Goal: Task Accomplishment & Management: Manage account settings

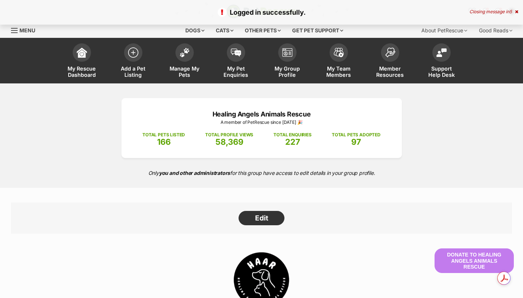
click at [186, 53] on img at bounding box center [185, 53] width 10 height 10
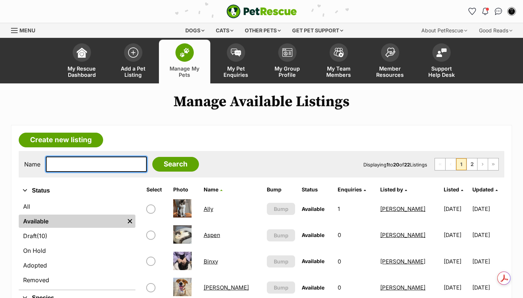
click at [104, 164] on input "text" at bounding box center [96, 163] width 101 height 15
type input "maui"
click at [152, 157] on input "Search" at bounding box center [175, 164] width 47 height 15
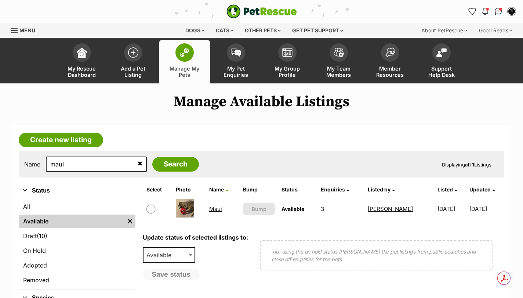
click at [210, 211] on link "Maui" at bounding box center [215, 208] width 13 height 7
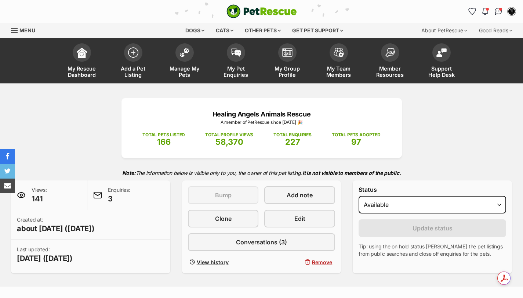
select select "on_hold"
click at [359, 196] on select "Draft - not available as listing has enquires Available On hold Adopted" at bounding box center [433, 205] width 148 height 18
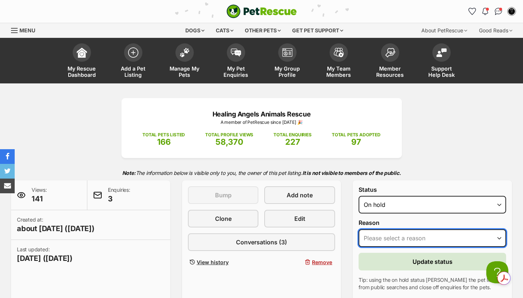
click at [379, 238] on select "Please select a reason Medical reasons Reviewing applications Adoption pending …" at bounding box center [433, 238] width 148 height 18
click at [359, 229] on select "Please select a reason Medical reasons Reviewing applications Adoption pending …" at bounding box center [433, 238] width 148 height 18
click at [393, 239] on select "Please select a reason Medical reasons Reviewing applications Adoption pending …" at bounding box center [433, 238] width 148 height 18
select select "reviewing_applications"
click at [359, 229] on select "Please select a reason Medical reasons Reviewing applications Adoption pending …" at bounding box center [433, 238] width 148 height 18
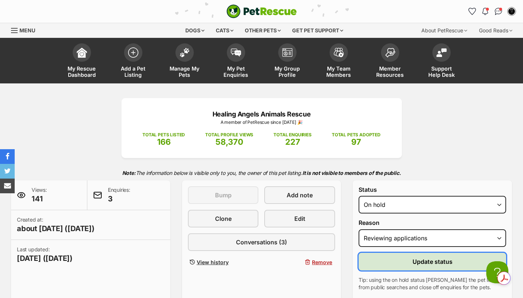
click at [413, 263] on span "Update status" at bounding box center [433, 261] width 40 height 9
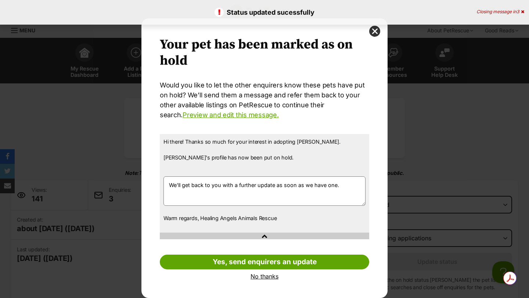
click at [257, 273] on link "No thanks" at bounding box center [264, 276] width 209 height 7
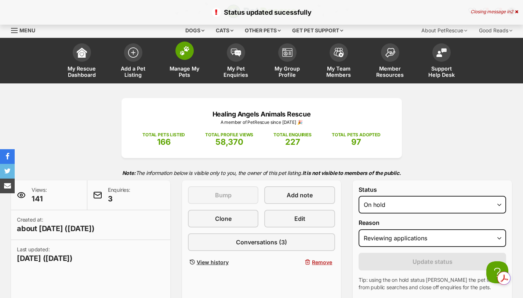
click at [179, 52] on span at bounding box center [185, 50] width 18 height 18
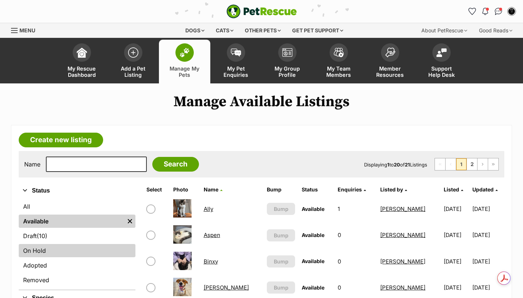
click at [46, 249] on link "On Hold" at bounding box center [77, 250] width 117 height 13
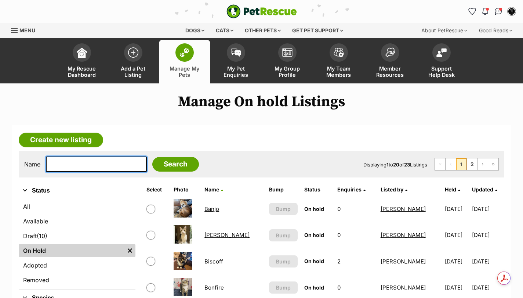
click at [69, 168] on input "text" at bounding box center [96, 163] width 101 height 15
type input "[PERSON_NAME]"
click at [152, 157] on input "Search" at bounding box center [175, 164] width 47 height 15
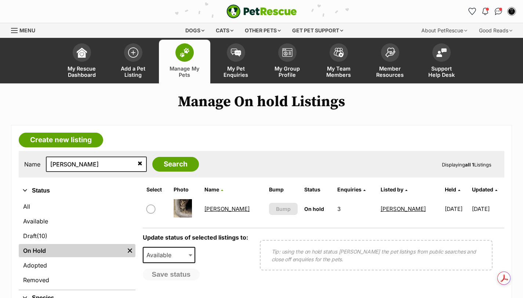
click at [214, 210] on link "[PERSON_NAME]" at bounding box center [227, 208] width 45 height 7
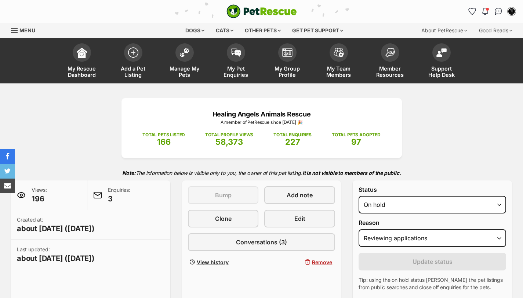
select select "reviewing_applications"
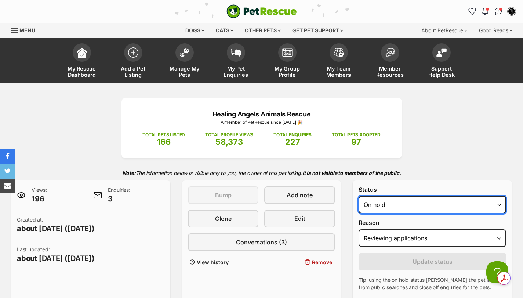
click at [373, 205] on select "Draft - not available as listing has enquires Available On hold Adopted" at bounding box center [433, 205] width 148 height 18
select select "rehomed"
click at [359, 196] on select "Draft - not available as listing has enquires Available On hold Adopted" at bounding box center [433, 205] width 148 height 18
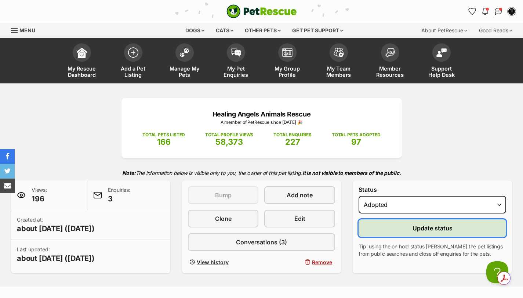
click at [386, 229] on button "Update status" at bounding box center [433, 228] width 148 height 18
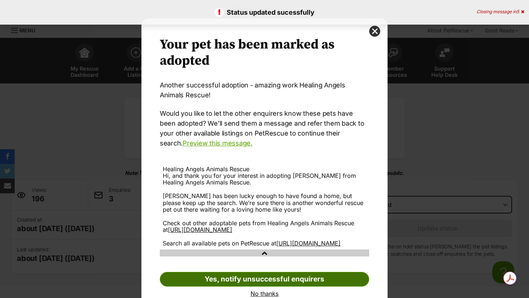
click at [297, 286] on link "Yes, notify unsuccessful enquirers" at bounding box center [264, 279] width 209 height 15
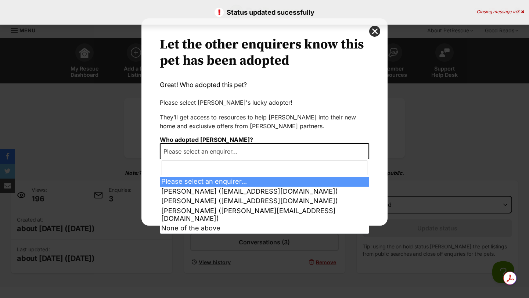
click at [185, 148] on span "Please select an enquirer..." at bounding box center [202, 151] width 84 height 10
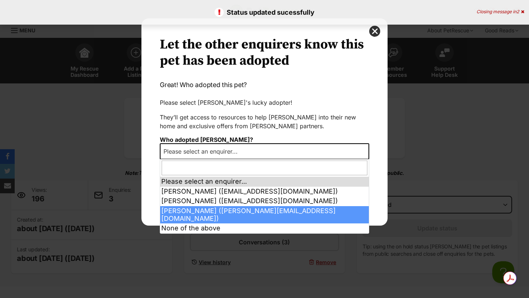
select select "2007137"
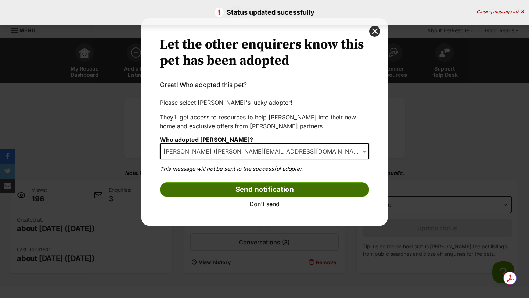
click at [199, 187] on input "Send notification" at bounding box center [264, 189] width 209 height 15
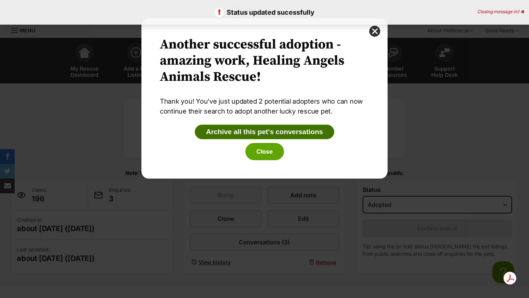
click at [255, 131] on button "Archive all this pet's conversations" at bounding box center [265, 131] width 140 height 15
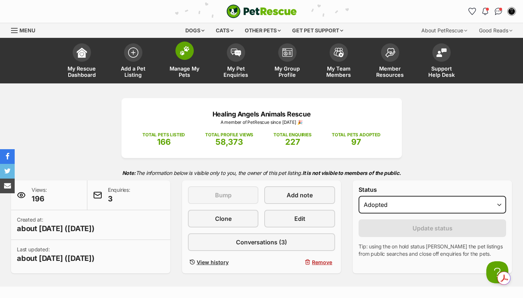
click at [187, 55] on img at bounding box center [185, 51] width 10 height 10
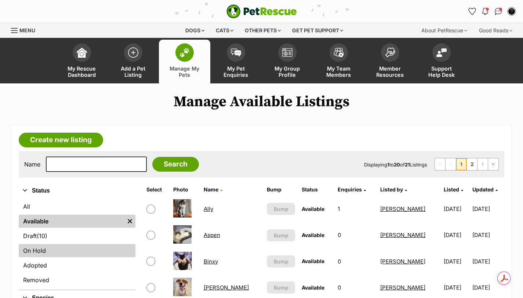
click at [45, 247] on link "On Hold" at bounding box center [77, 250] width 117 height 13
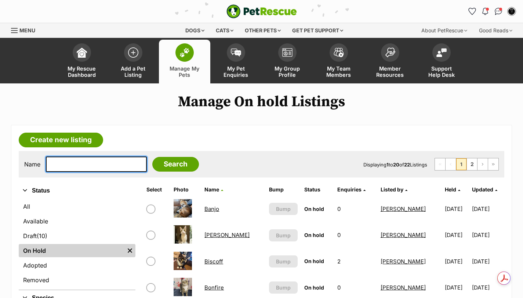
drag, startPoint x: 0, startPoint y: 0, endPoint x: 86, endPoint y: 166, distance: 186.7
click at [86, 166] on input "text" at bounding box center [96, 163] width 101 height 15
type input "[PERSON_NAME]"
click at [152, 157] on input "Search" at bounding box center [175, 164] width 47 height 15
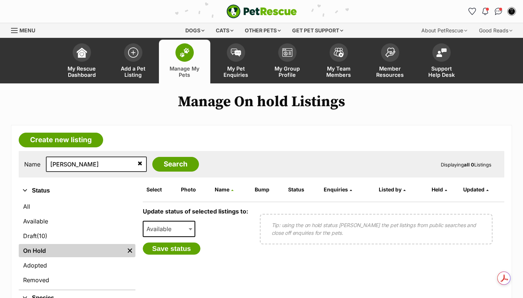
click at [185, 48] on img at bounding box center [185, 53] width 10 height 10
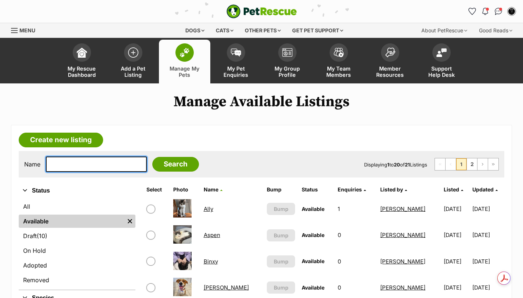
click at [97, 166] on input "text" at bounding box center [96, 163] width 101 height 15
type input "["
type input "penny"
click at [152, 157] on input "Search" at bounding box center [175, 164] width 47 height 15
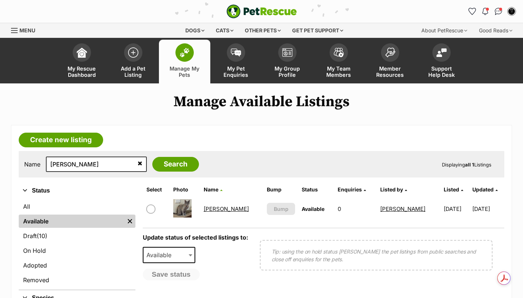
click at [220, 205] on td "[PERSON_NAME]" at bounding box center [232, 208] width 63 height 25
click at [220, 208] on link "[PERSON_NAME]" at bounding box center [226, 208] width 45 height 7
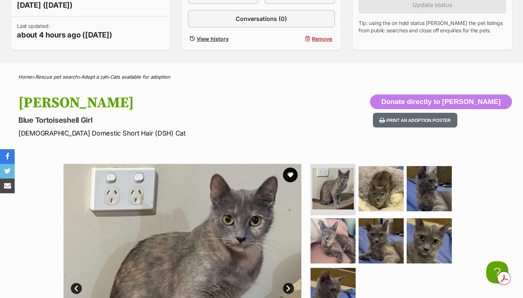
scroll to position [196, 0]
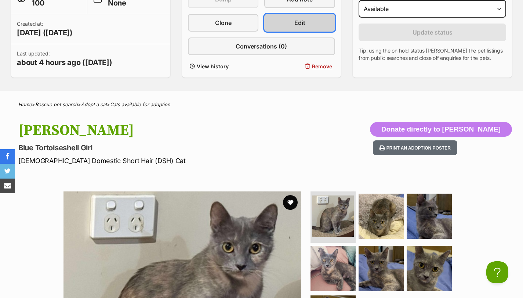
click at [314, 18] on link "Edit" at bounding box center [299, 23] width 71 height 18
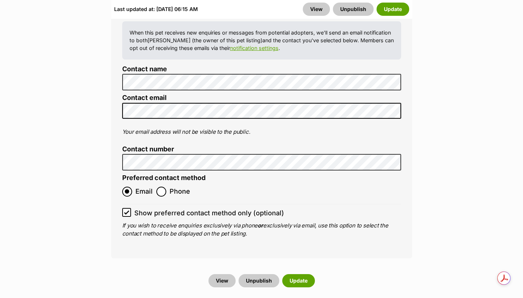
scroll to position [2986, 0]
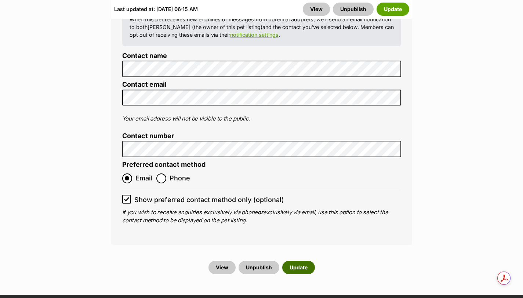
click at [310, 261] on button "Update" at bounding box center [298, 267] width 33 height 13
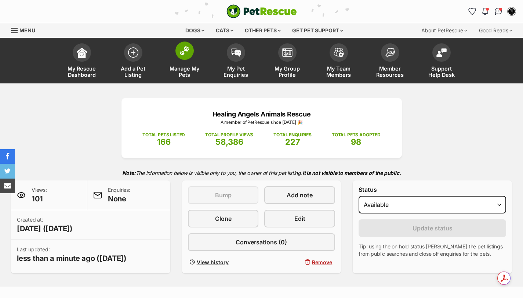
click at [178, 51] on span at bounding box center [185, 50] width 18 height 18
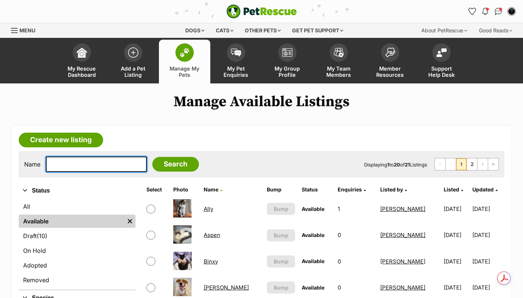
click at [86, 163] on input "text" at bounding box center [96, 163] width 101 height 15
type input "[PERSON_NAME]"
click at [152, 157] on input "Search" at bounding box center [175, 164] width 47 height 15
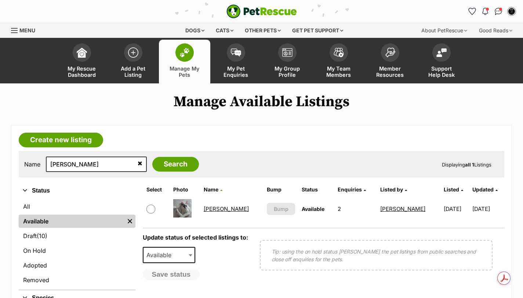
click at [216, 210] on link "[PERSON_NAME]" at bounding box center [226, 208] width 45 height 7
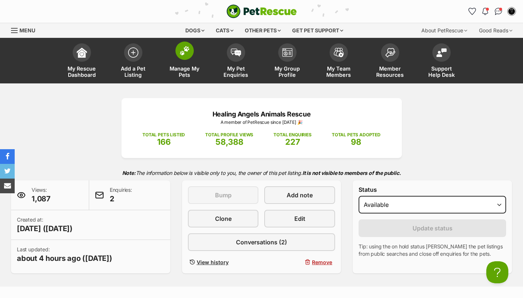
click at [186, 51] on img at bounding box center [185, 51] width 10 height 10
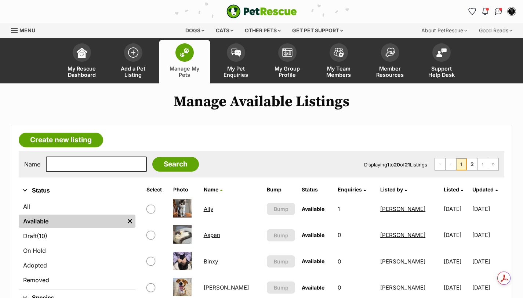
click at [80, 163] on input "text" at bounding box center [96, 163] width 101 height 15
type input "serena"
click at [152, 157] on input "Search" at bounding box center [175, 164] width 47 height 15
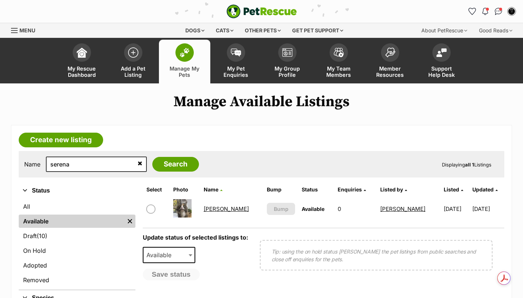
click at [224, 210] on link "[PERSON_NAME]" at bounding box center [226, 208] width 45 height 7
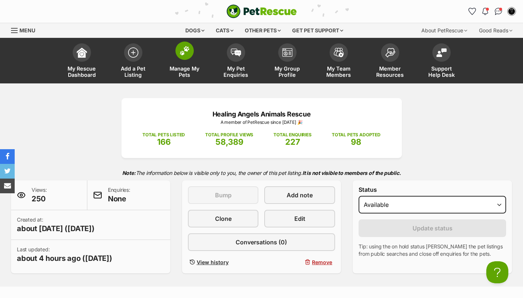
click at [186, 57] on span at bounding box center [185, 50] width 18 height 18
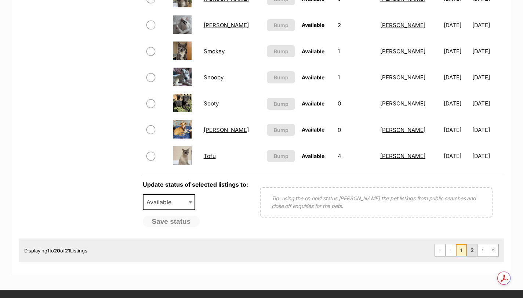
scroll to position [551, 0]
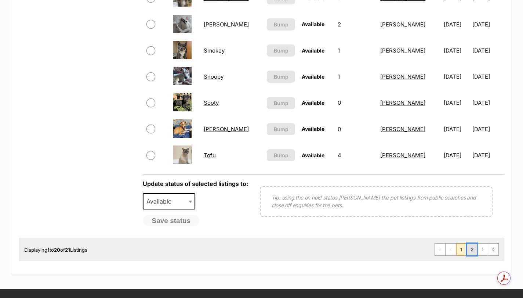
click at [471, 247] on link "2" at bounding box center [472, 249] width 10 height 12
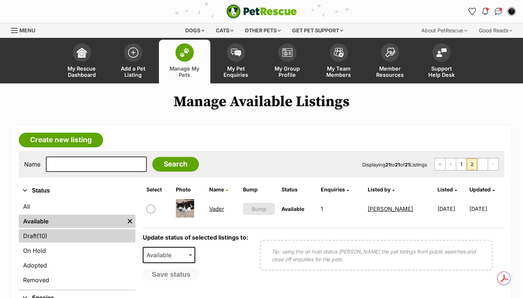
click at [43, 241] on link "Draft (10) Items" at bounding box center [77, 235] width 117 height 13
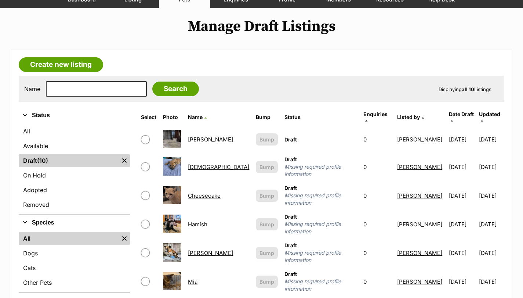
scroll to position [61, 0]
